Goal: Find contact information

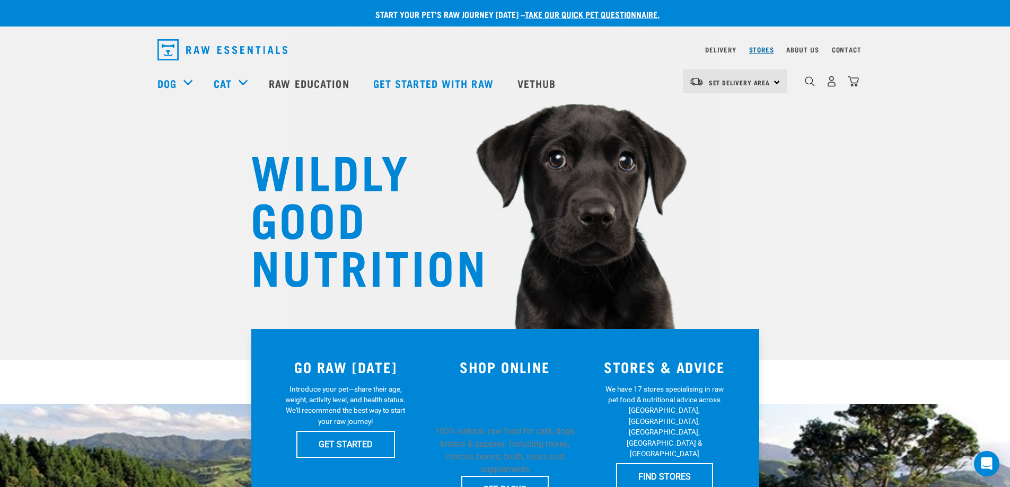
click at [764, 49] on link "Stores" at bounding box center [761, 50] width 25 height 4
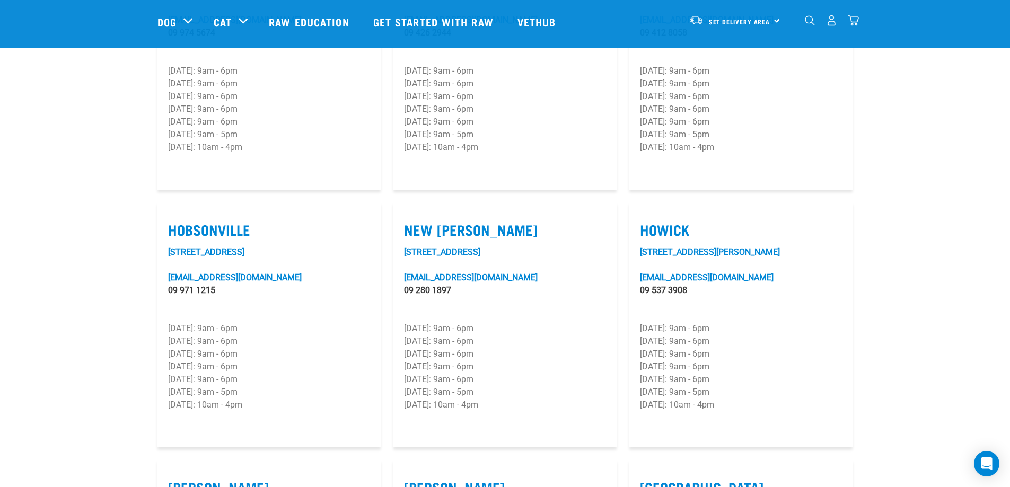
scroll to position [742, 0]
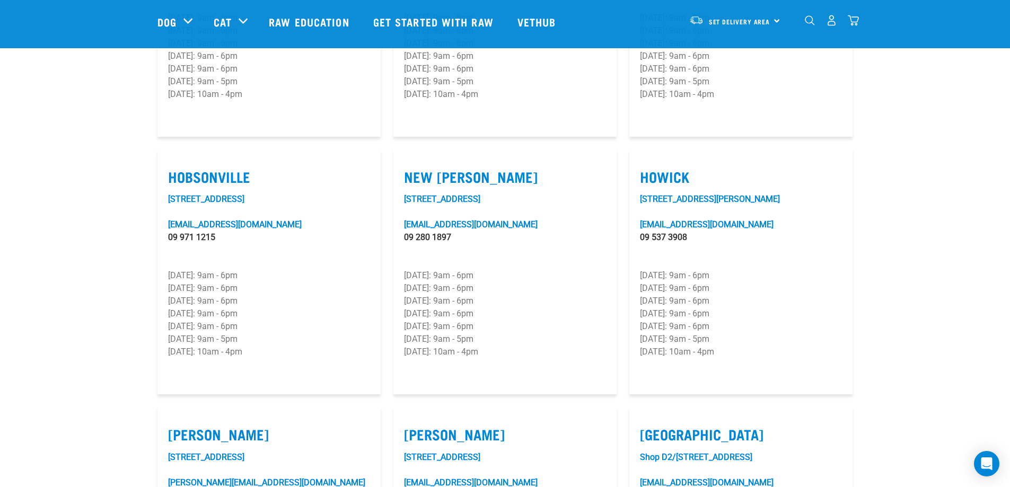
click at [438, 169] on label "New Lynn" at bounding box center [505, 177] width 202 height 16
click at [411, 160] on input "New Lynn" at bounding box center [407, 163] width 7 height 7
checkbox input "true"
click at [432, 194] on link "2 Astley Avenue" at bounding box center [442, 199] width 76 height 10
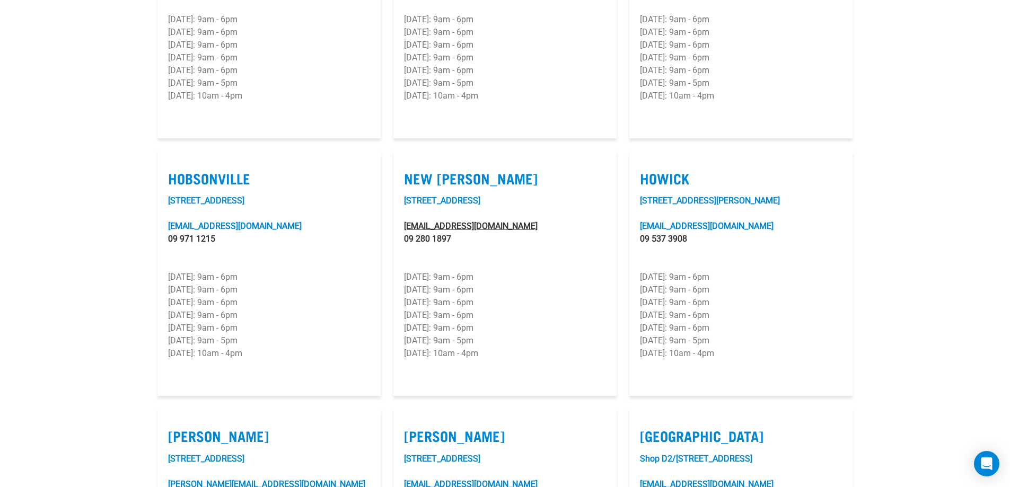
click at [453, 221] on link "newlynn@rawessentials.co.nz" at bounding box center [471, 226] width 134 height 10
